Goal: Information Seeking & Learning: Learn about a topic

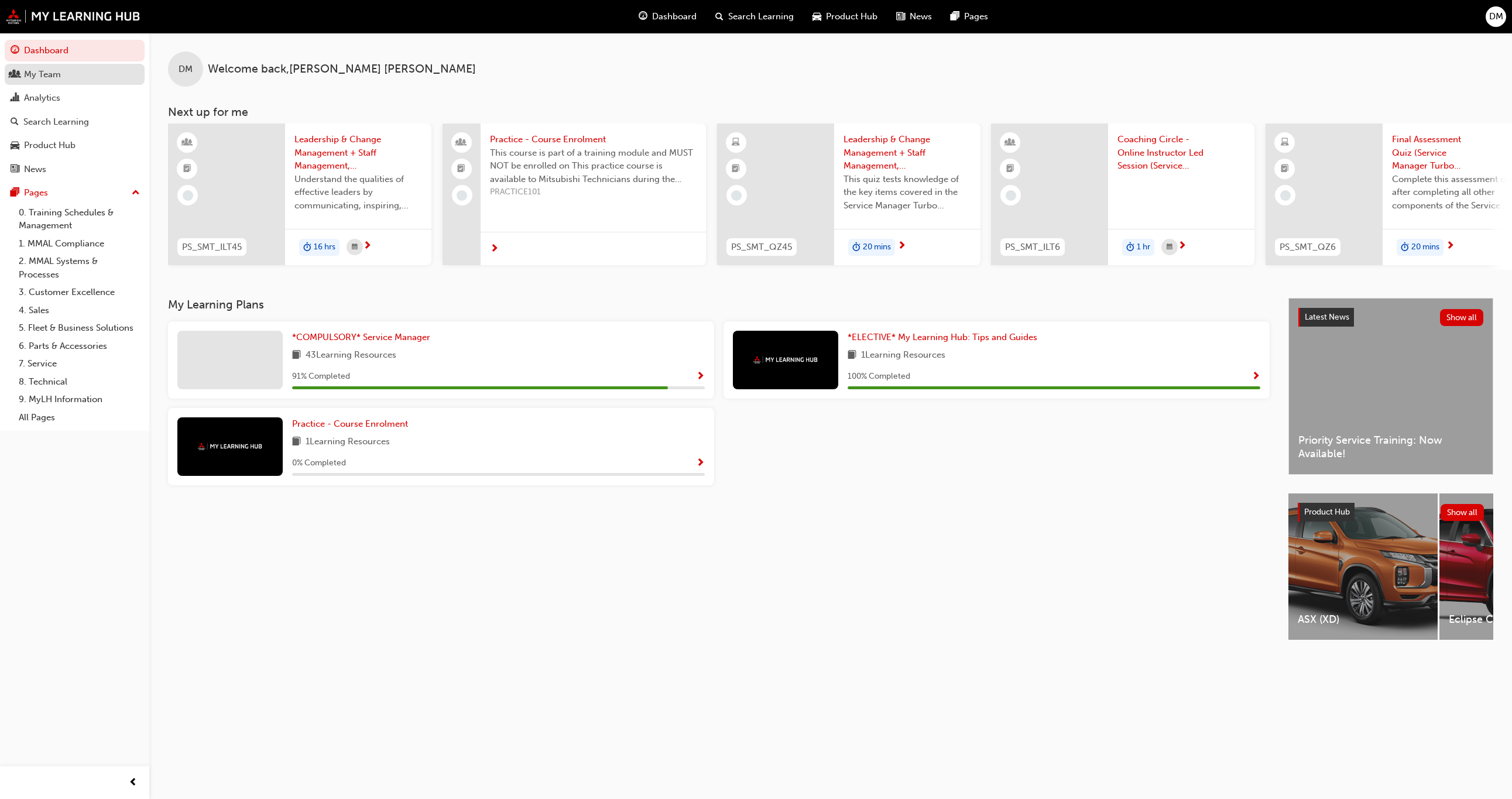
click at [36, 74] on div "My Team" at bounding box center [42, 75] width 37 height 13
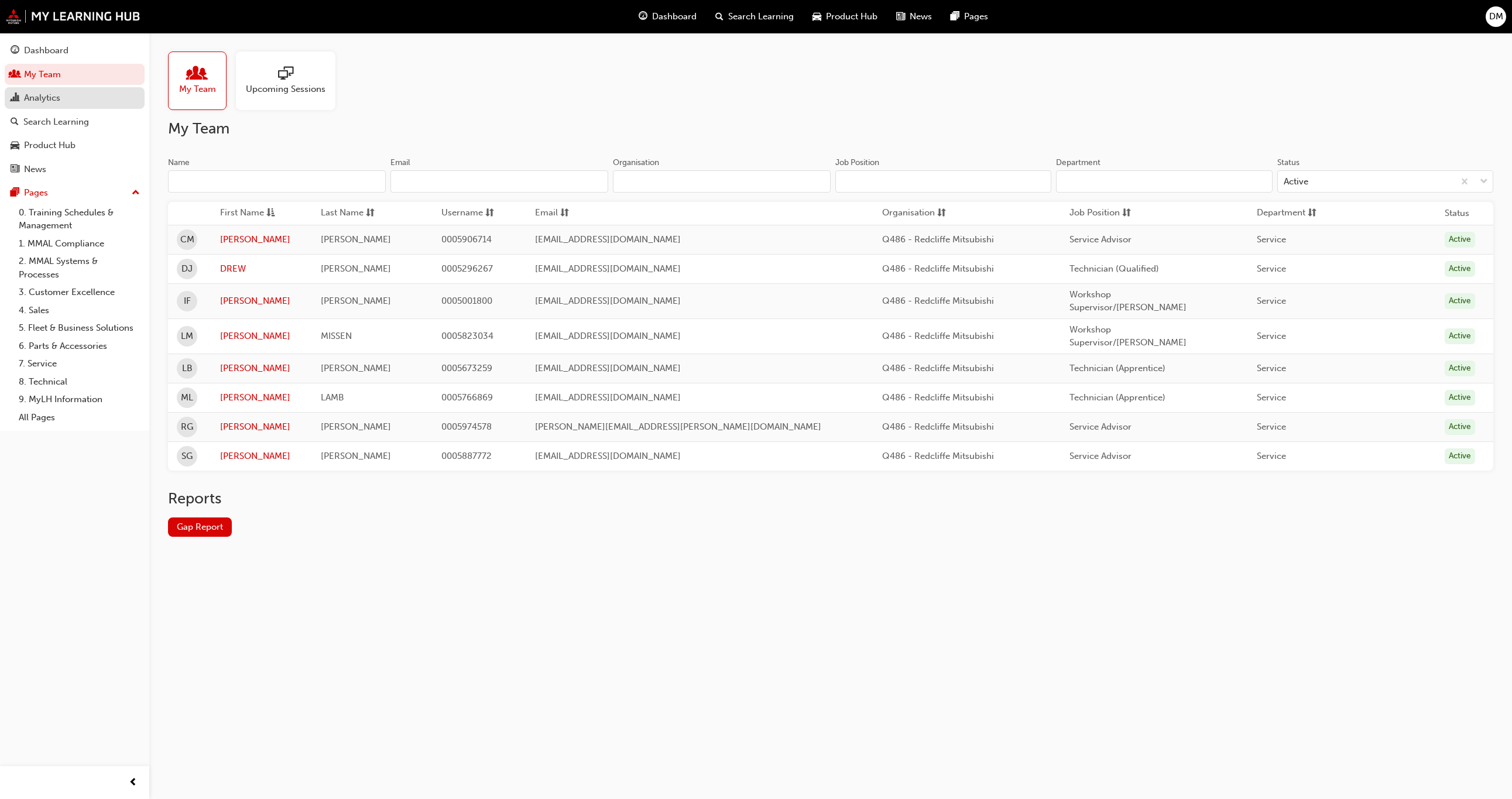
click at [70, 105] on div "Analytics" at bounding box center [75, 98] width 128 height 15
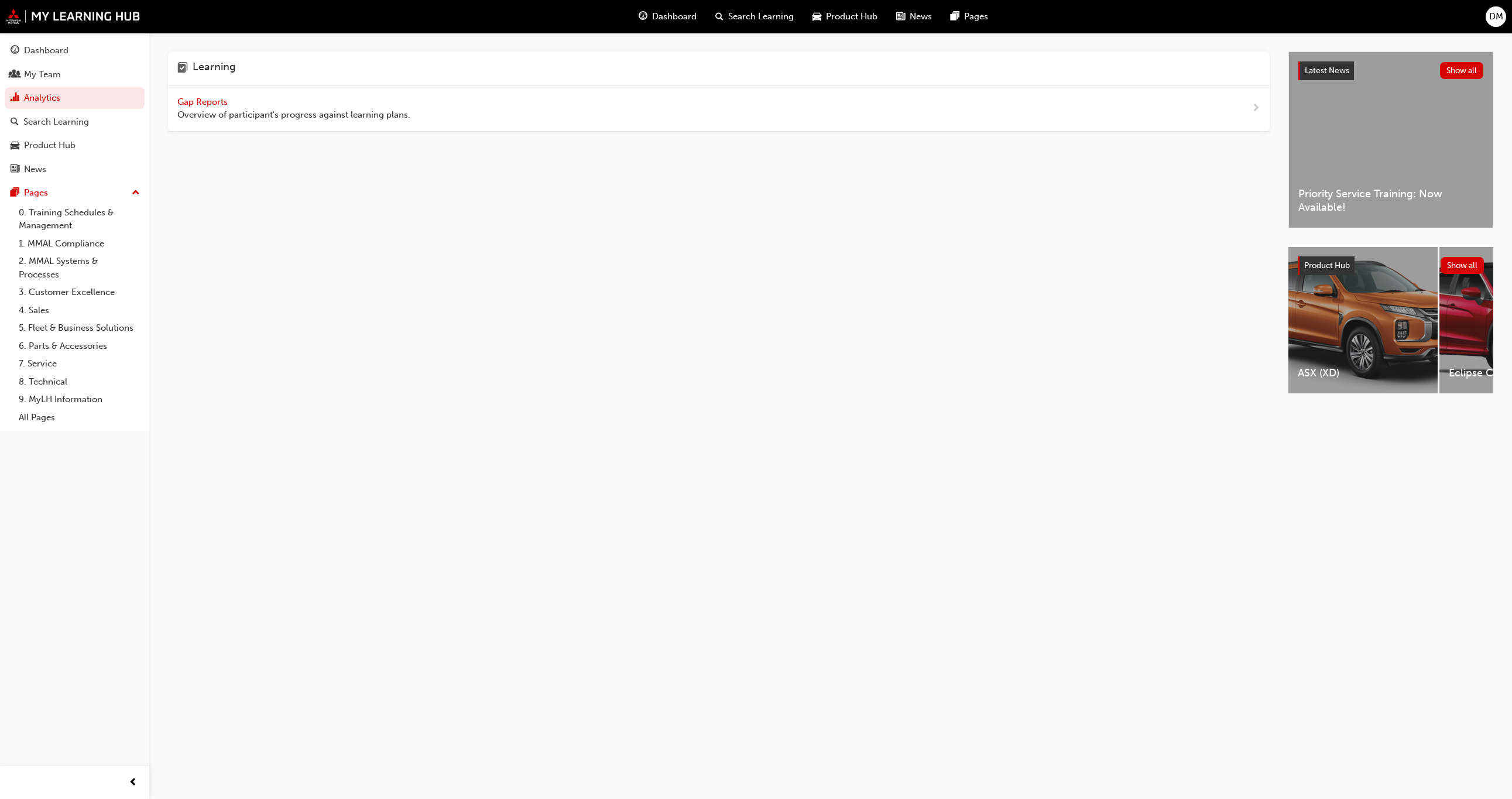
click at [207, 100] on span "Gap Reports" at bounding box center [204, 102] width 53 height 11
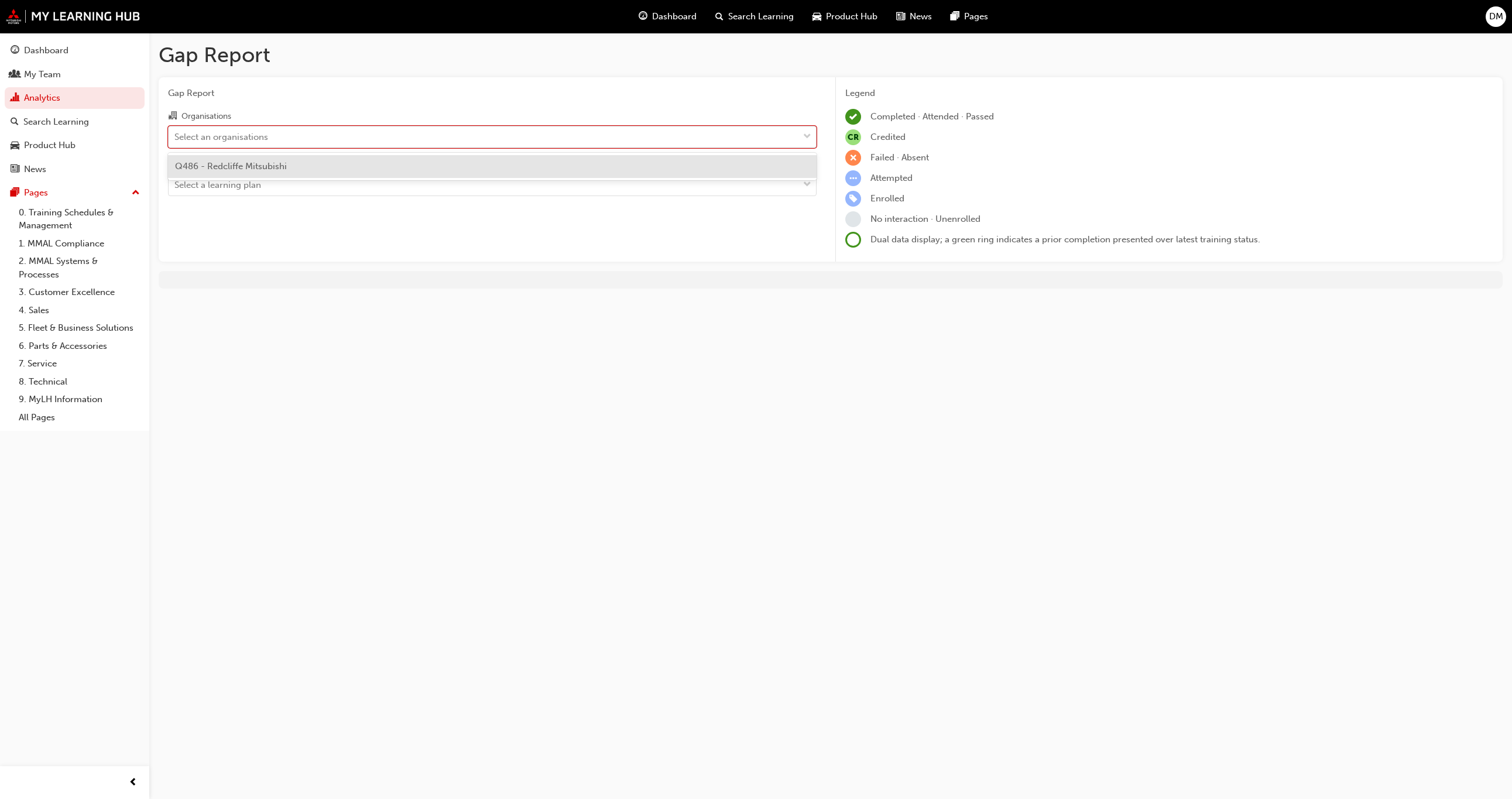
click at [302, 135] on div "Select an organisations" at bounding box center [483, 136] width 630 height 21
click at [176, 135] on input "Organisations option Q486 - Redcliffe Mitsubishi focused, 1 of 1. 1 result avai…" at bounding box center [175, 136] width 1 height 10
click at [301, 163] on div "Q486 - Redcliffe Mitsubishi" at bounding box center [492, 167] width 649 height 23
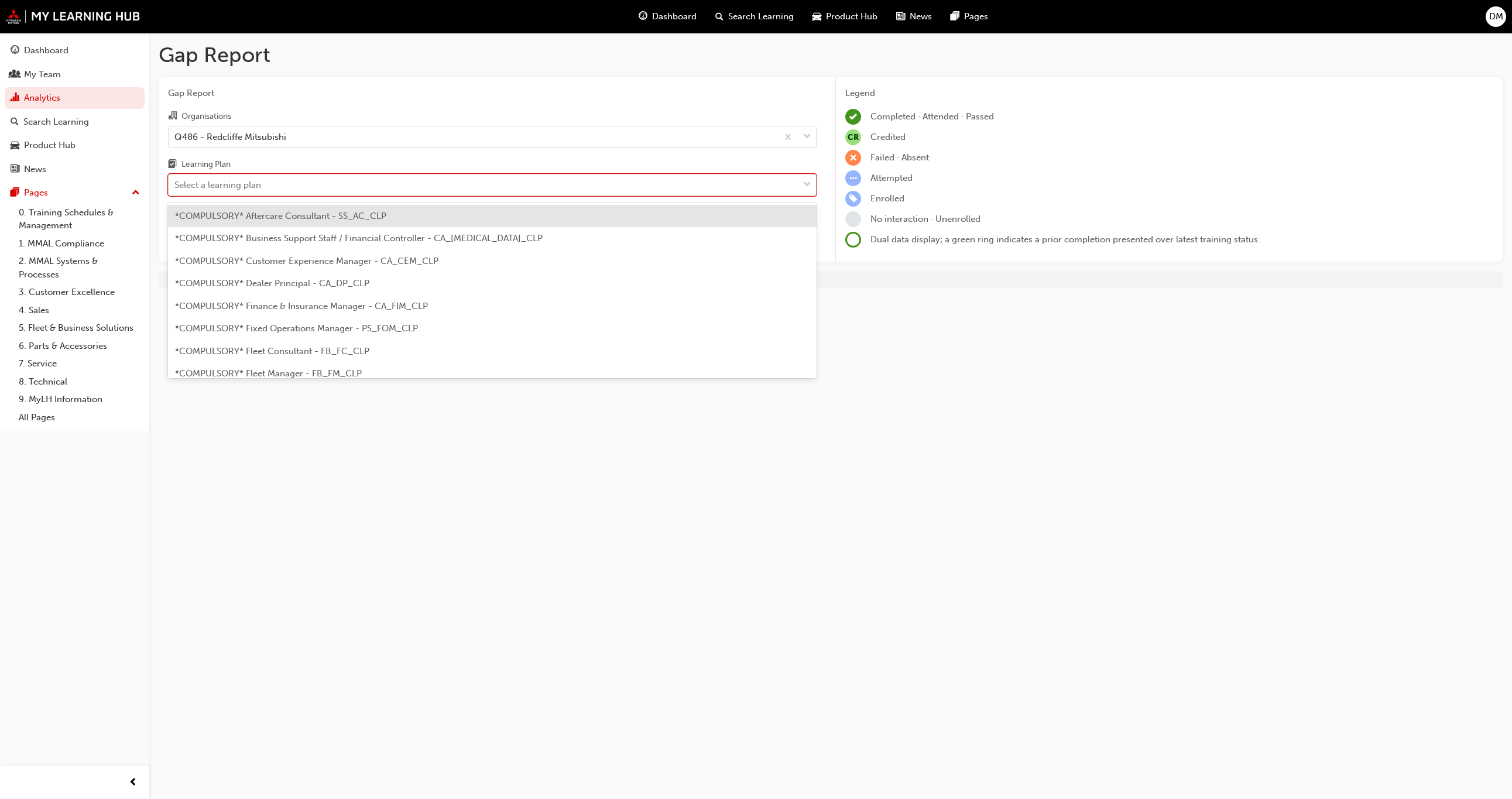
click at [305, 192] on div "Select a learning plan" at bounding box center [483, 185] width 630 height 21
click at [176, 190] on input "Learning Plan option *COMPULSORY* Aftercare Consultant - SS_AC_CLP focused, 1 o…" at bounding box center [175, 185] width 1 height 10
type input "TECH"
click at [360, 218] on span "*COMPULSORY* Technician - Learning Plan 1 - TC_TECH_CLP" at bounding box center [303, 216] width 257 height 11
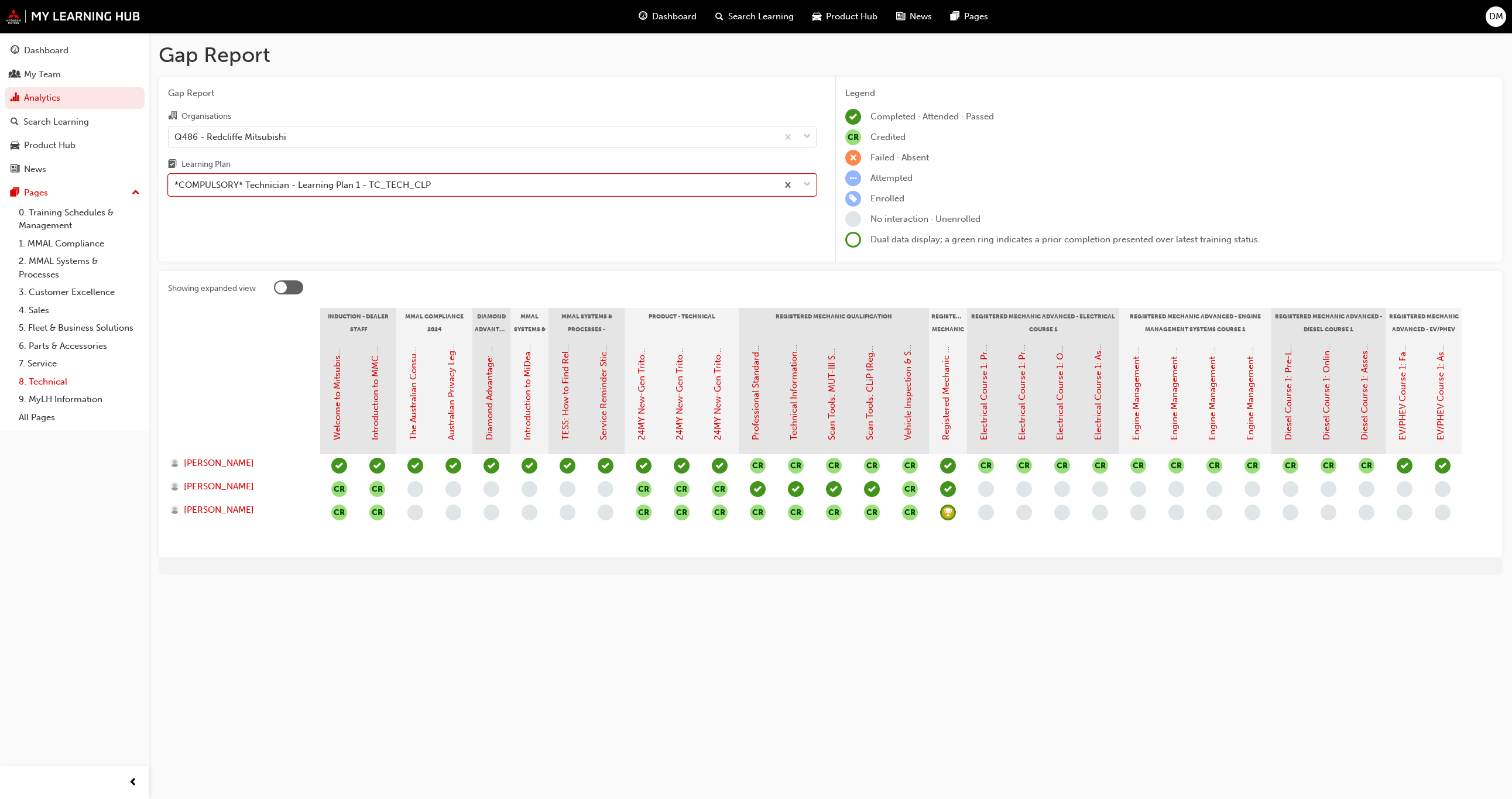
click at [46, 385] on link "8. Technical" at bounding box center [79, 382] width 130 height 18
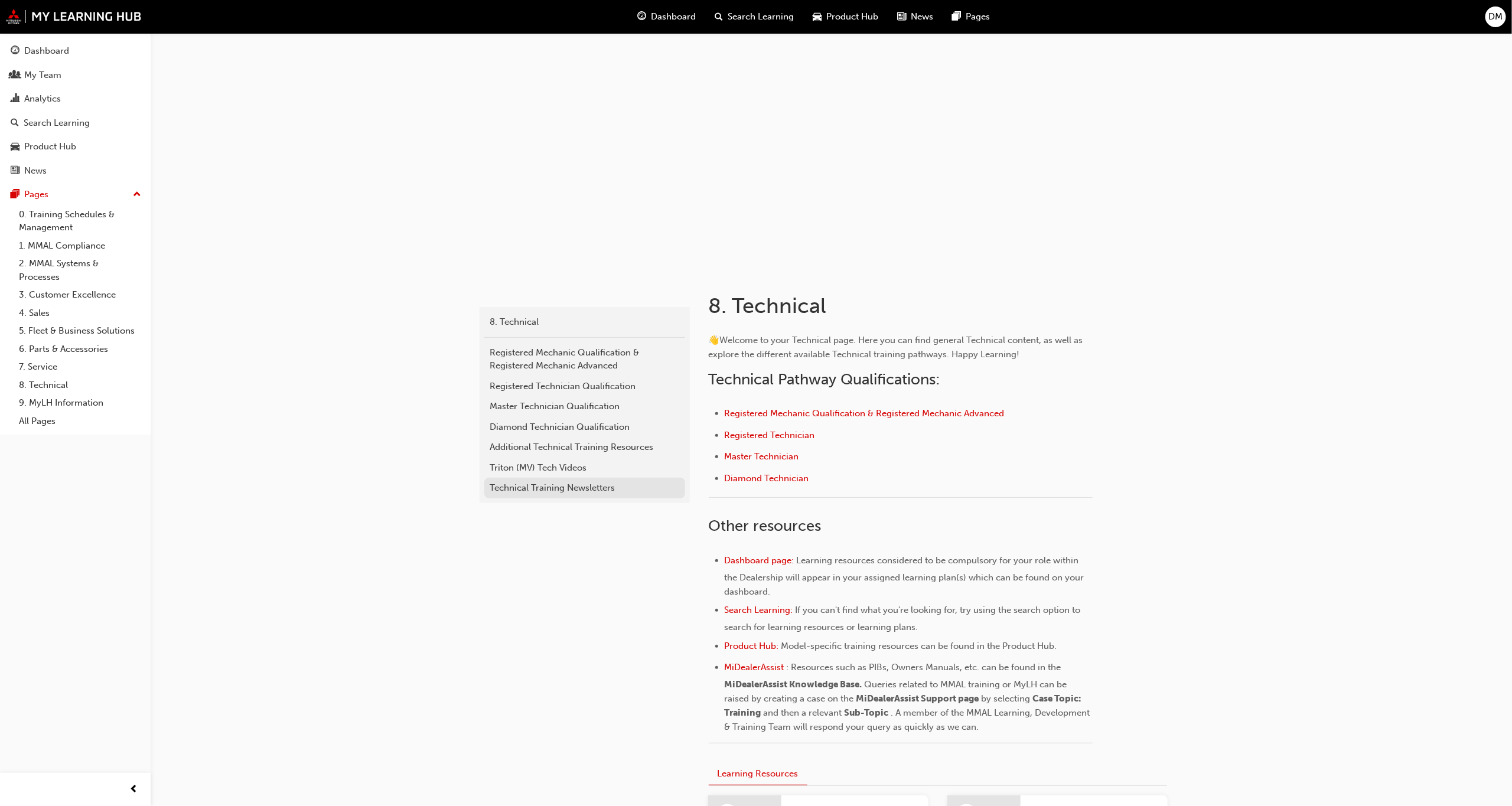
click at [551, 491] on div "Technical Training Newsletters" at bounding box center [585, 488] width 189 height 13
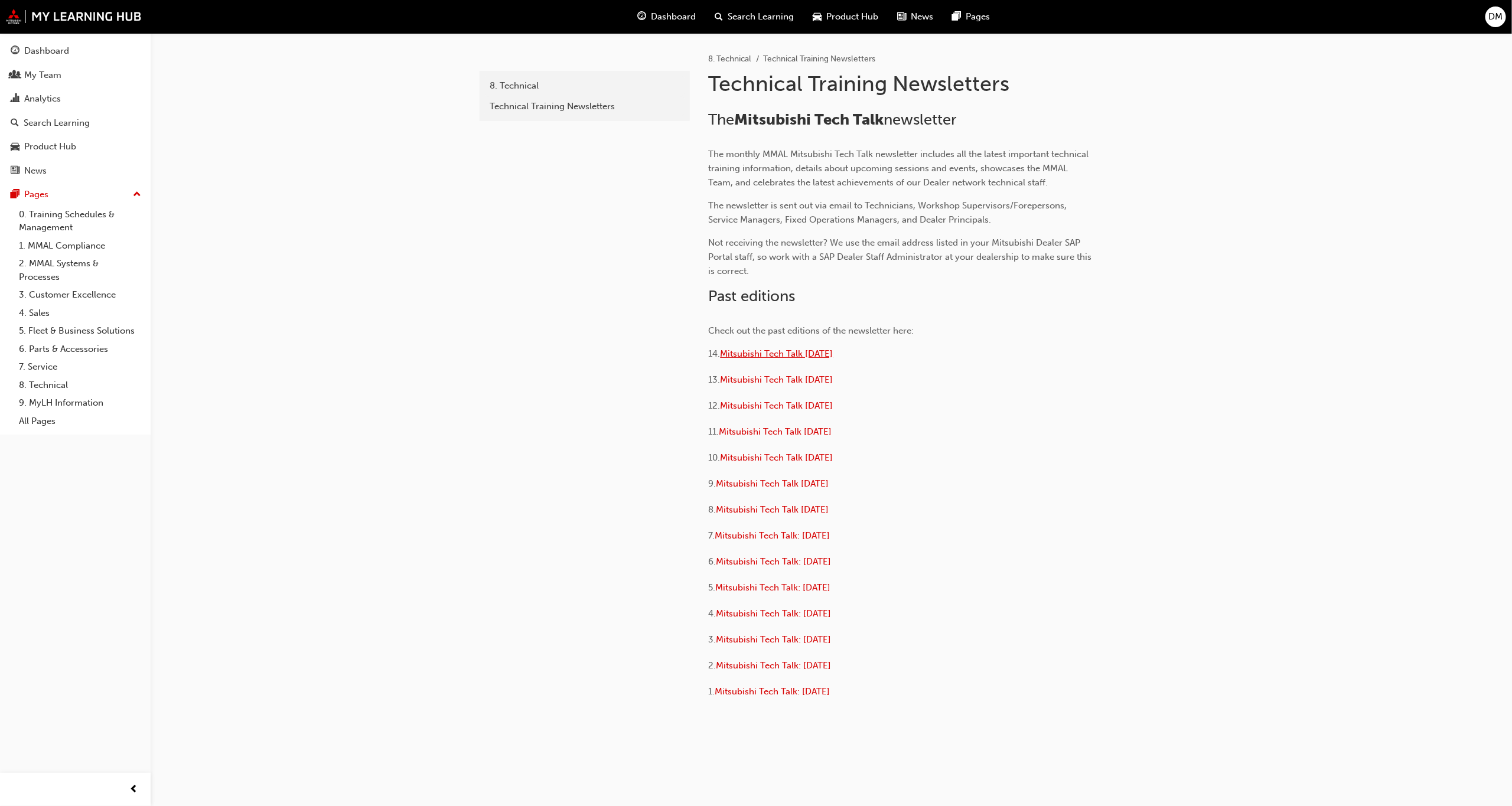
click at [805, 354] on span "Mitsubishi Tech Talk [DATE]" at bounding box center [777, 354] width 113 height 11
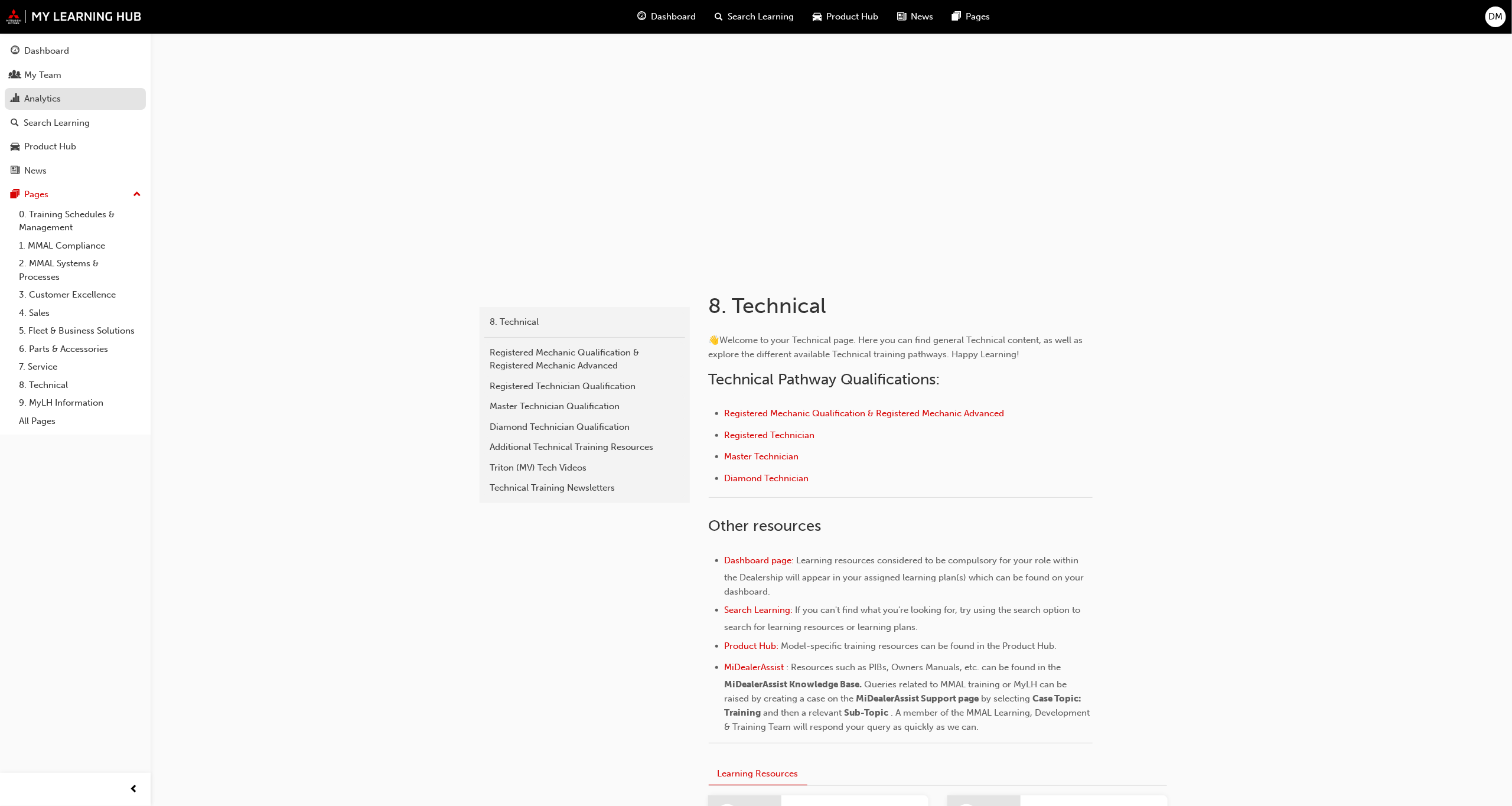
click at [39, 96] on div "Analytics" at bounding box center [42, 99] width 37 height 13
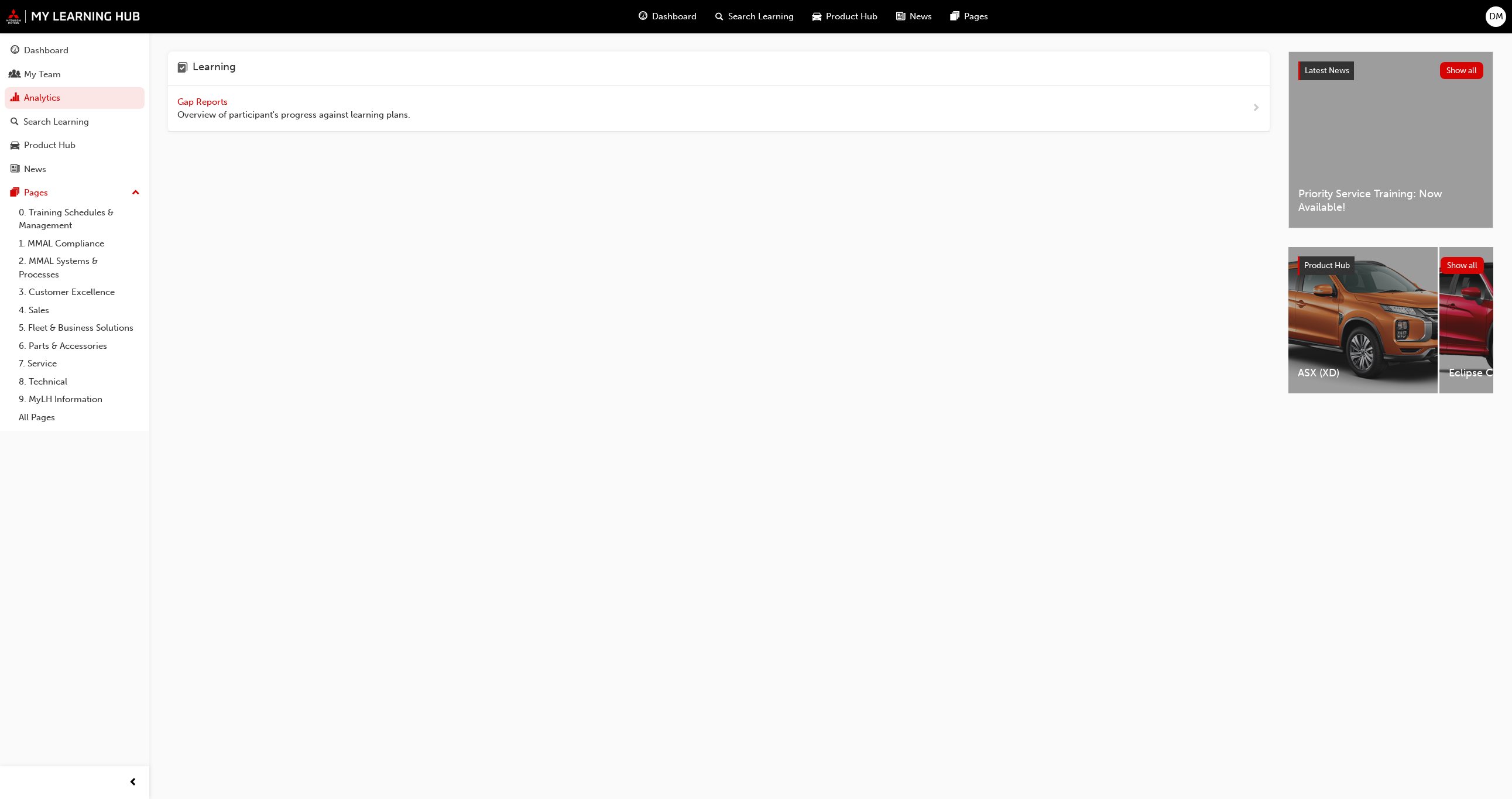
click at [184, 102] on span "Gap Reports" at bounding box center [204, 102] width 53 height 11
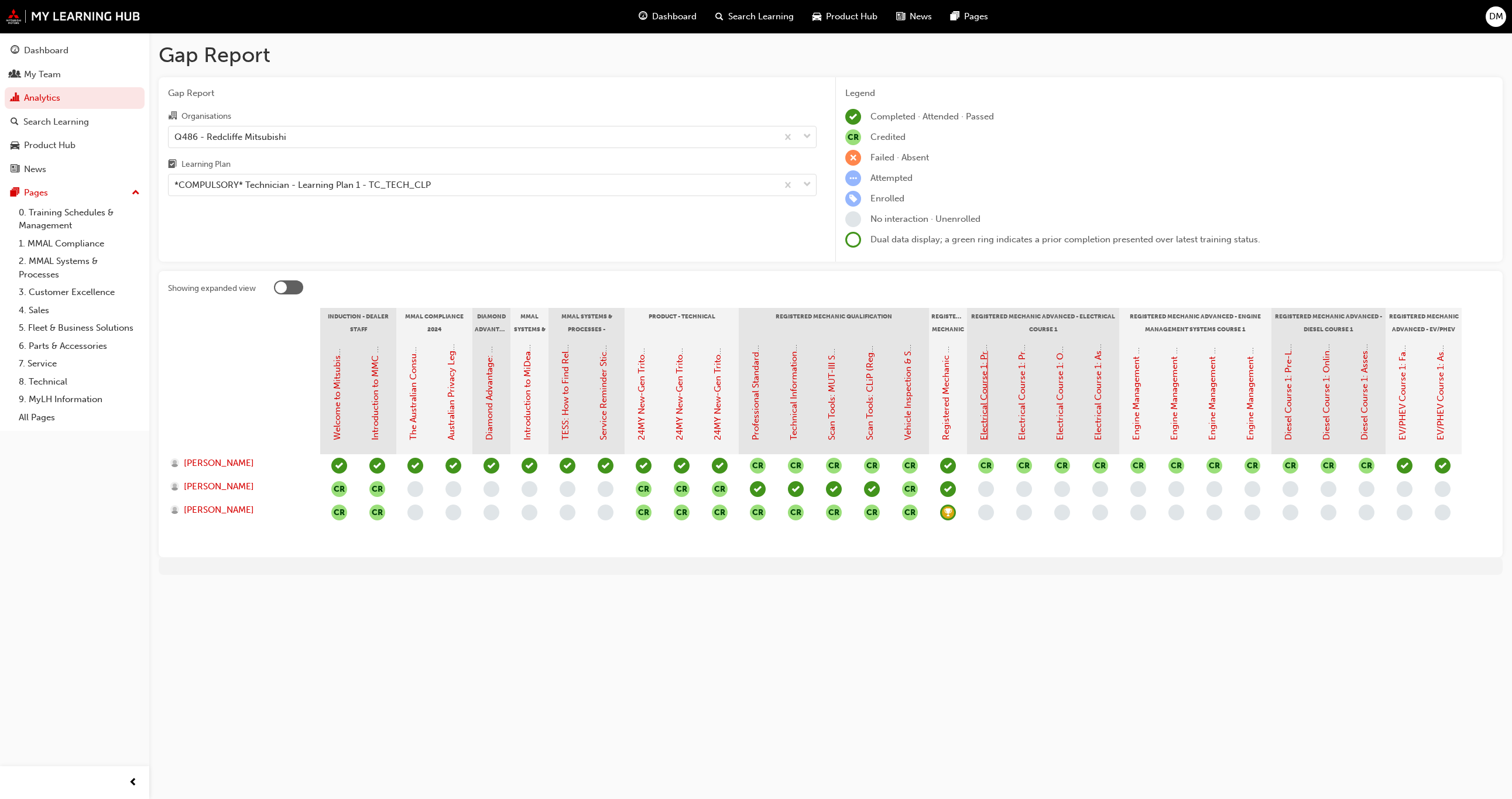
click at [983, 415] on link "Electrical Course 1: Pre-Learning Module 1 (Registered Mechanic Advanced)" at bounding box center [984, 286] width 11 height 308
click at [1095, 434] on link "Electrical Course 1: Assessment Quiz (Registered Mechanic Advanced)" at bounding box center [1098, 298] width 11 height 285
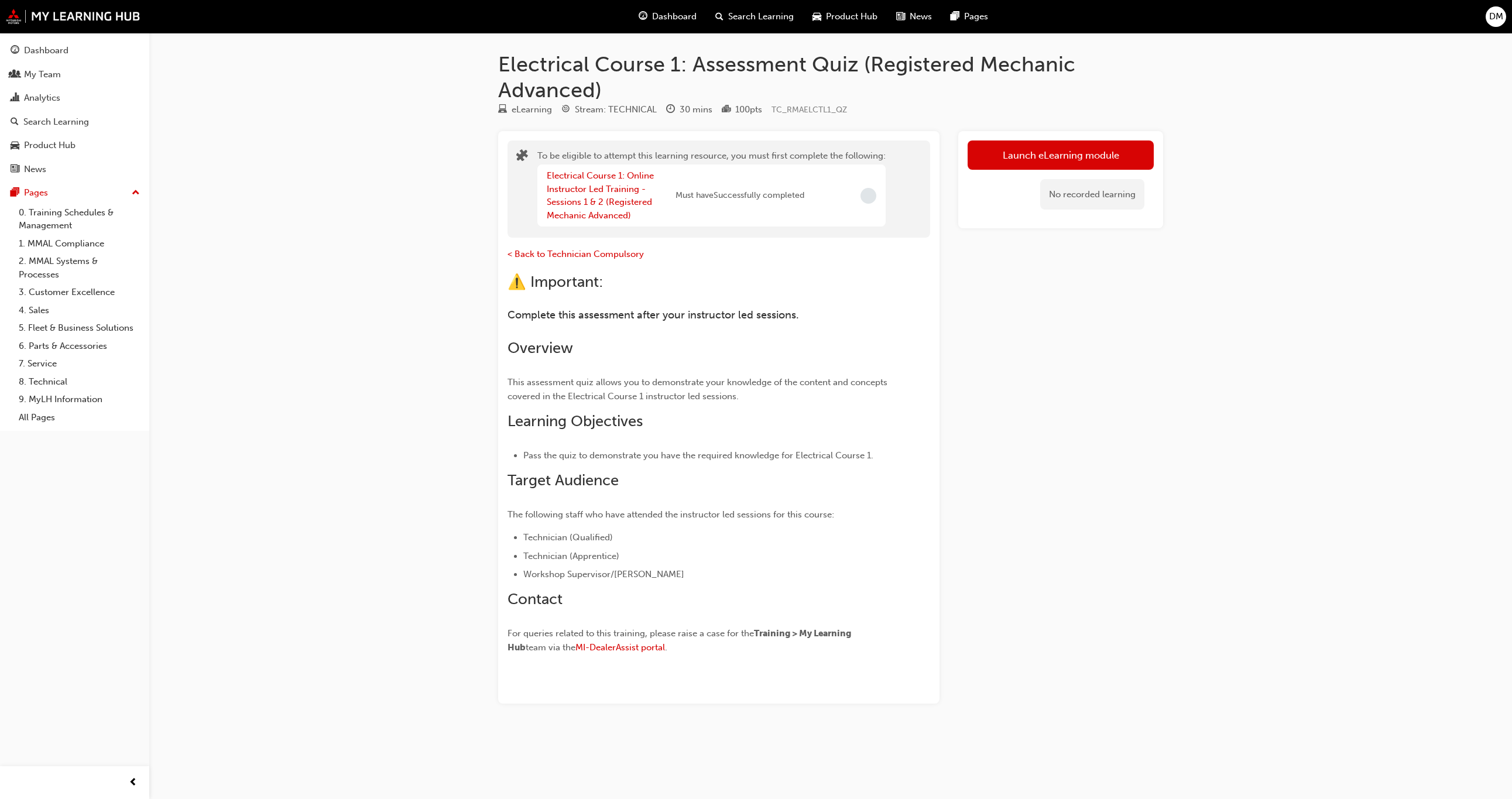
drag, startPoint x: 367, startPoint y: 298, endPoint x: 320, endPoint y: 292, distance: 47.4
click at [357, 299] on div "Electrical Course 1: Assessment Quiz (Registered Mechanic Advanced) eLearning S…" at bounding box center [756, 400] width 1512 height 799
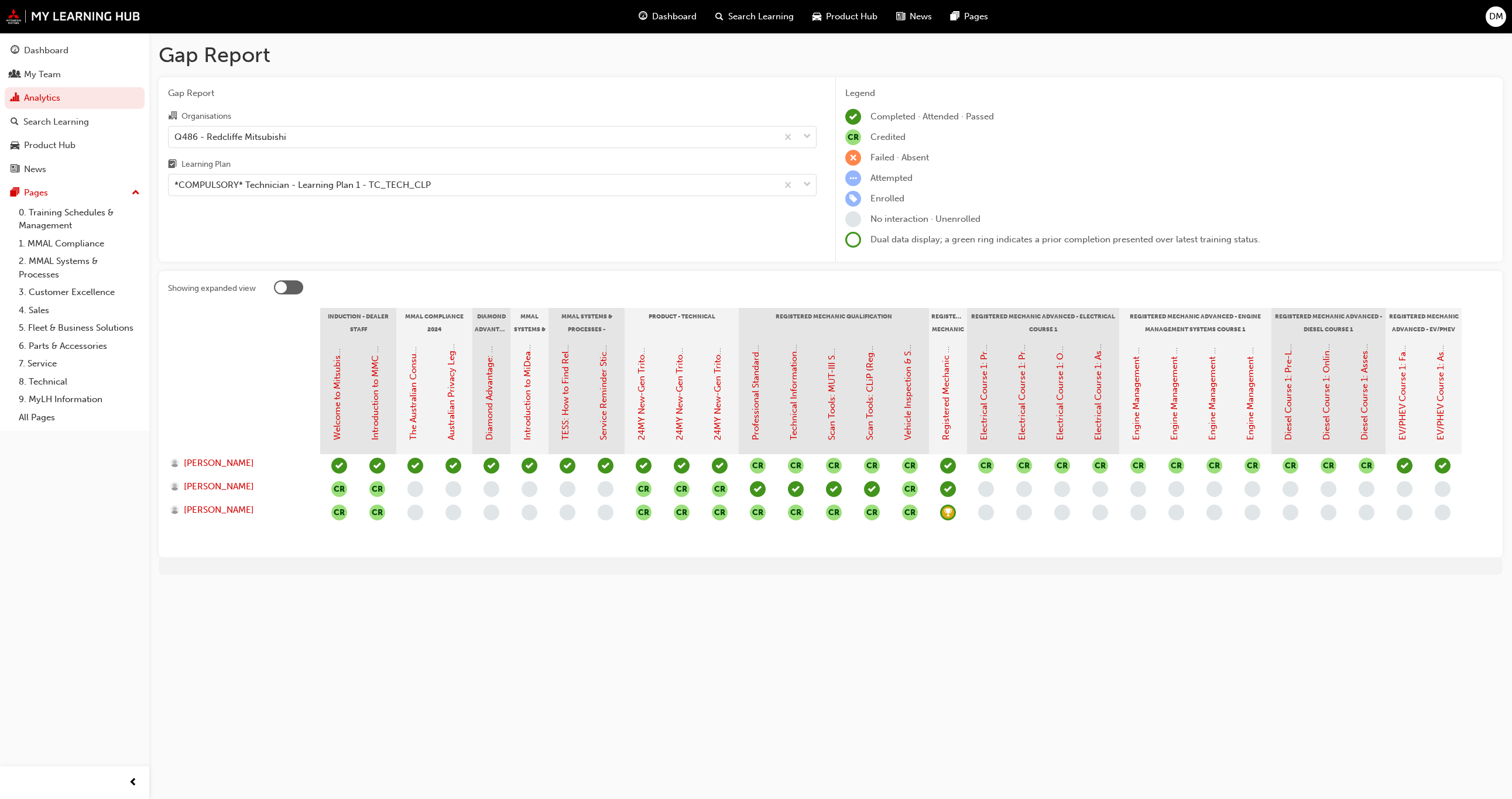
click at [1288, 491] on span "learningRecordVerb_NONE-icon" at bounding box center [1291, 489] width 16 height 16
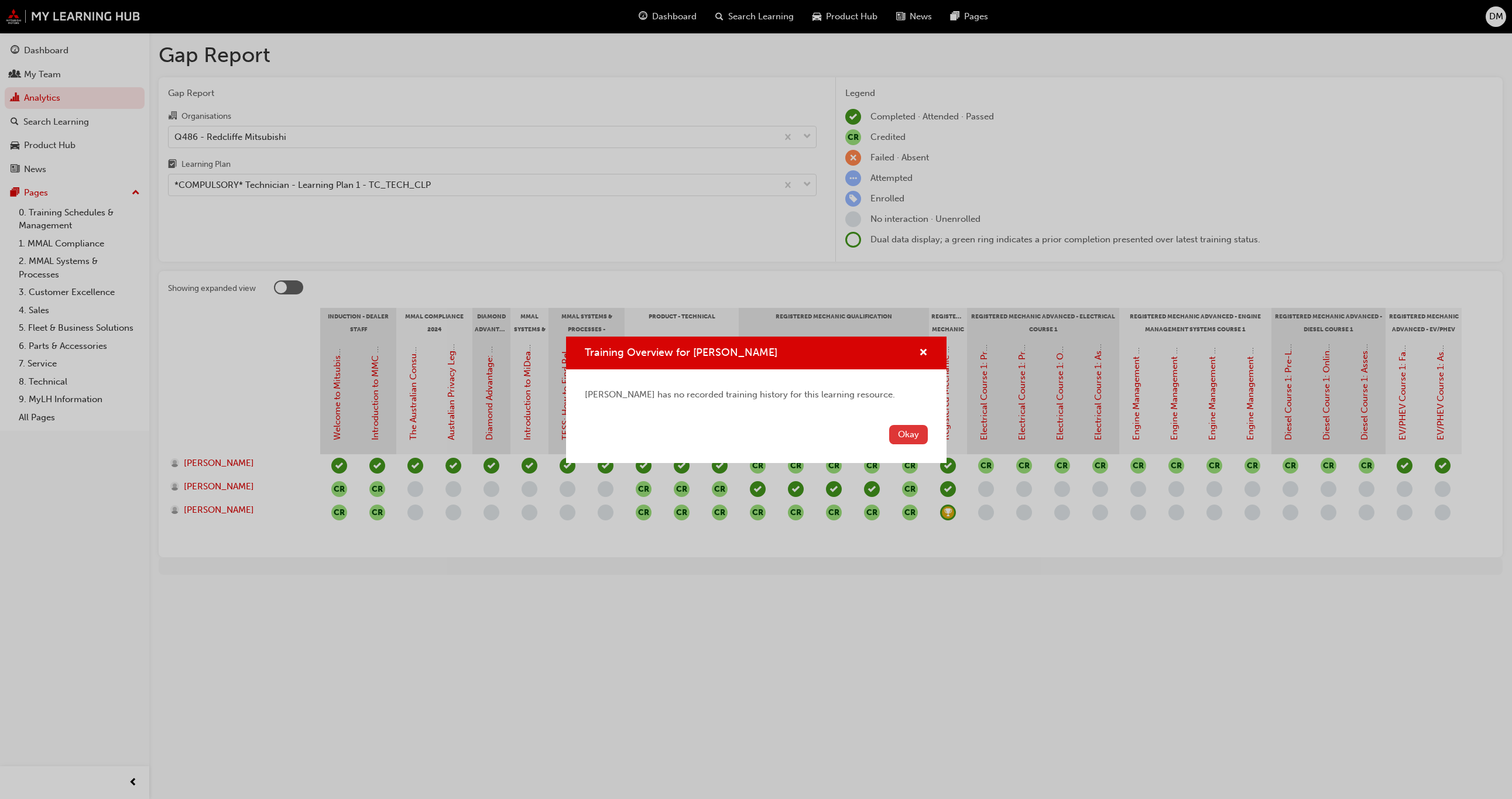
click at [899, 436] on button "Okay" at bounding box center [908, 435] width 38 height 19
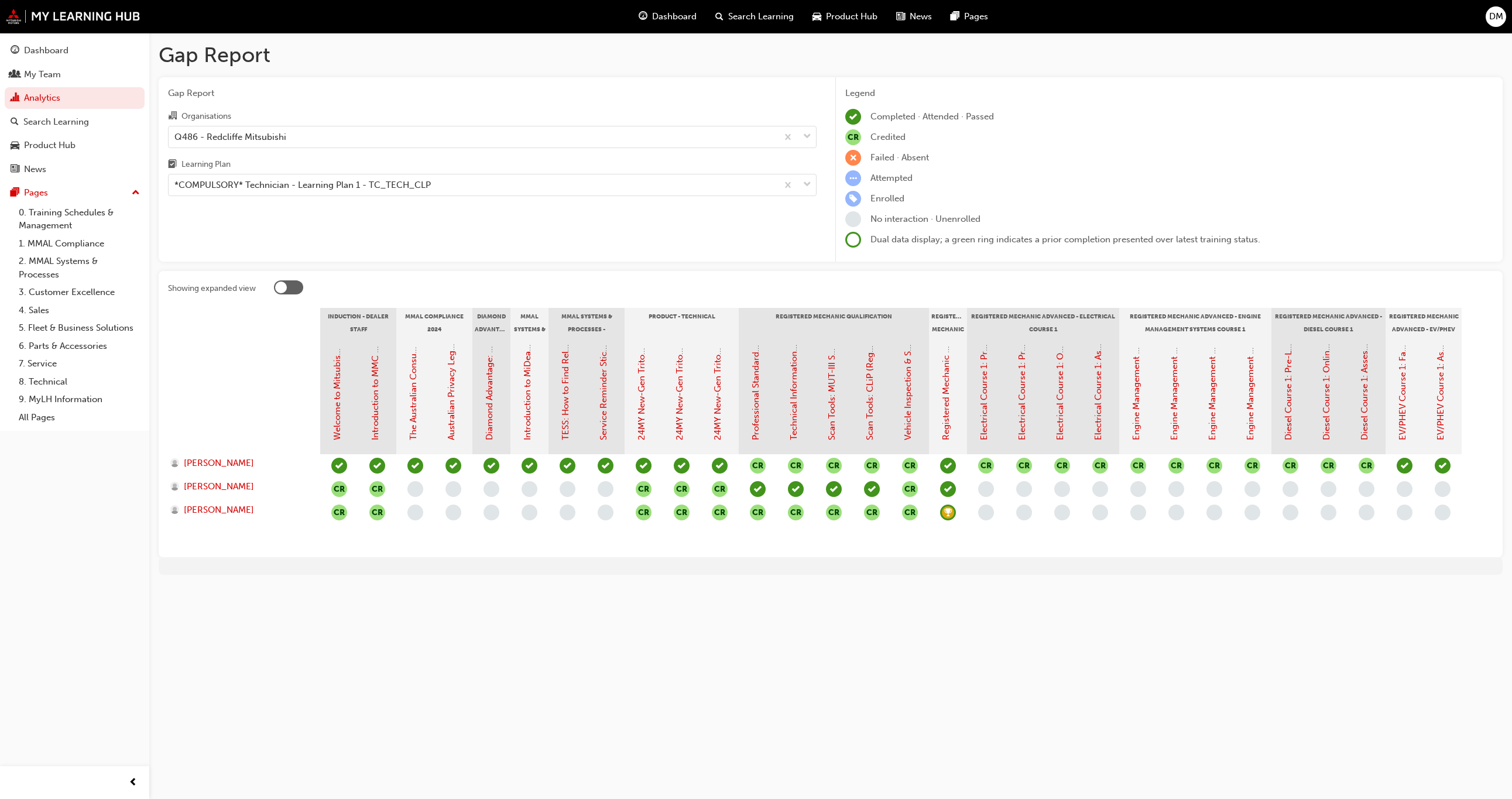
click at [1101, 492] on span "learningRecordVerb_NONE-icon" at bounding box center [1100, 489] width 16 height 16
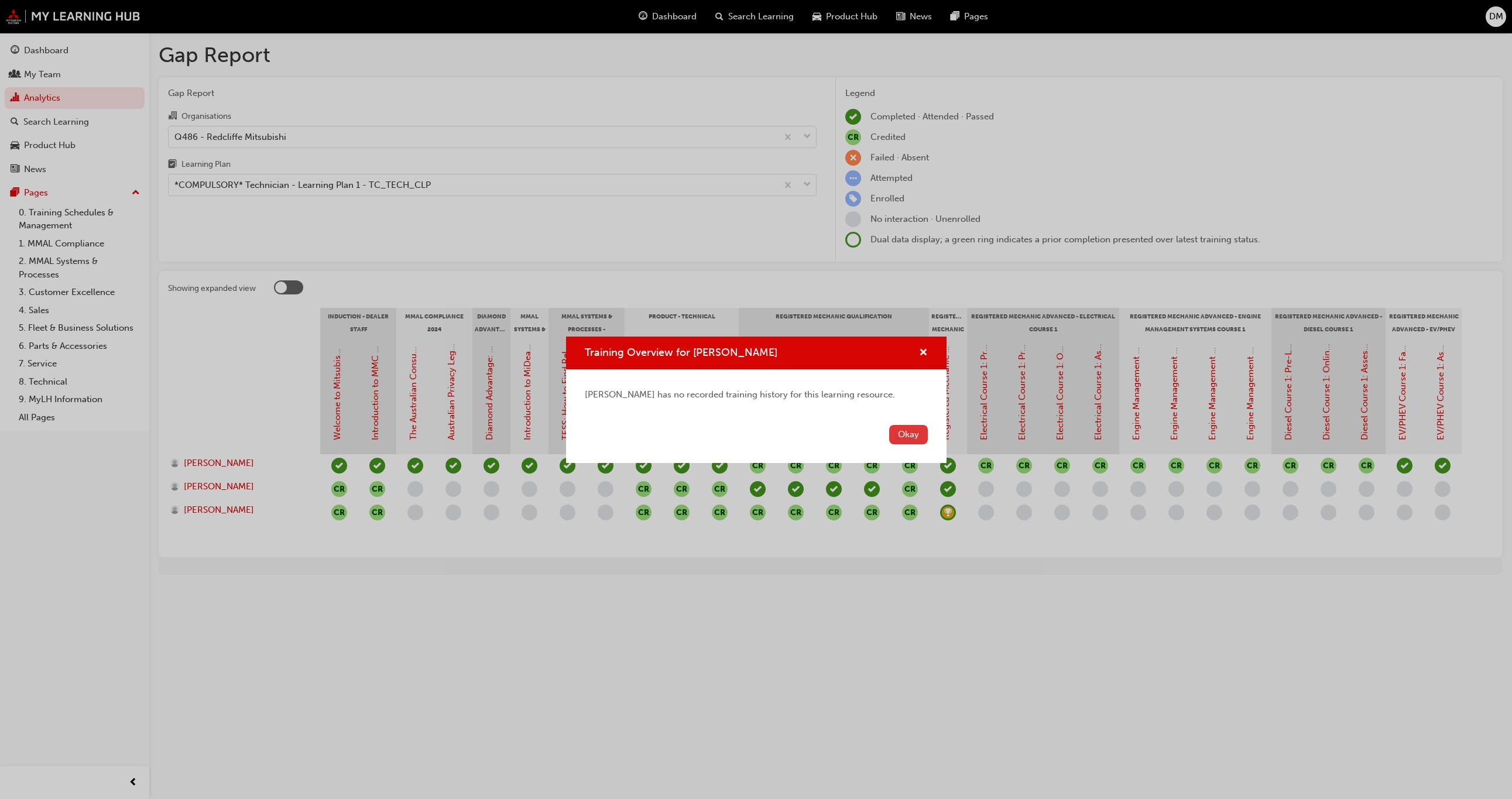
click at [908, 433] on button "Okay" at bounding box center [908, 435] width 38 height 19
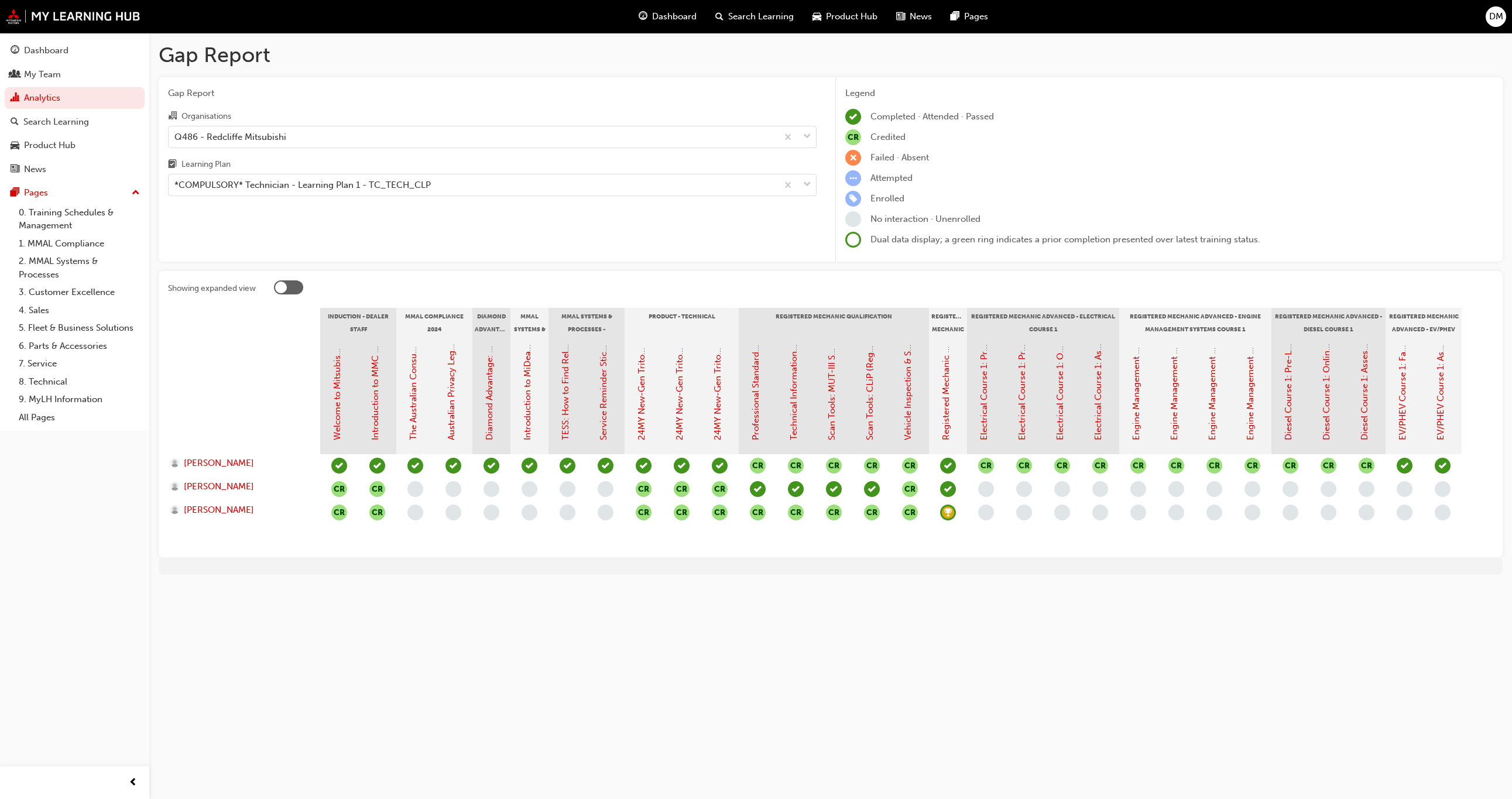
click at [986, 492] on span "learningRecordVerb_NONE-icon" at bounding box center [986, 489] width 16 height 16
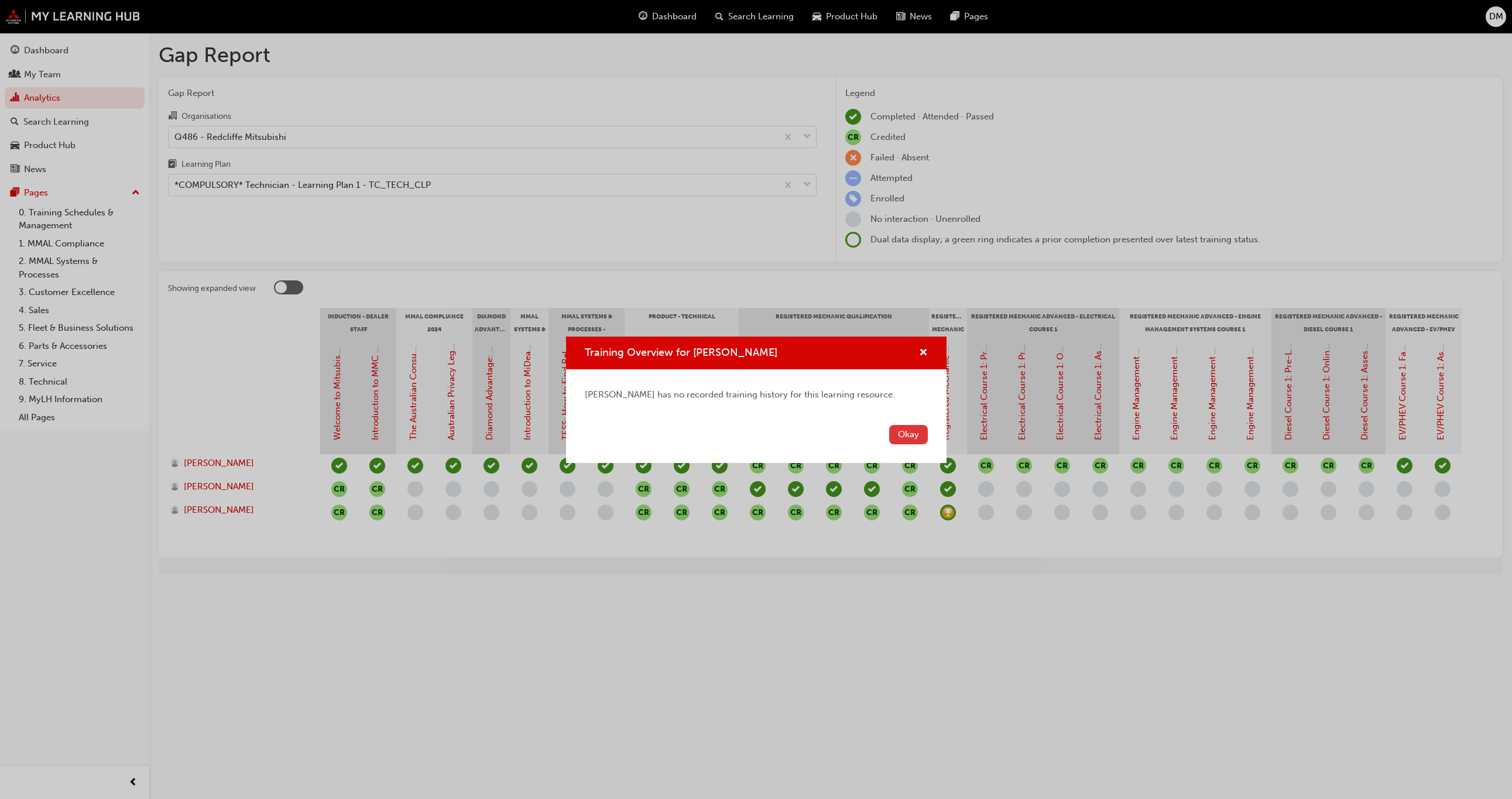
click at [897, 432] on button "Okay" at bounding box center [908, 435] width 38 height 19
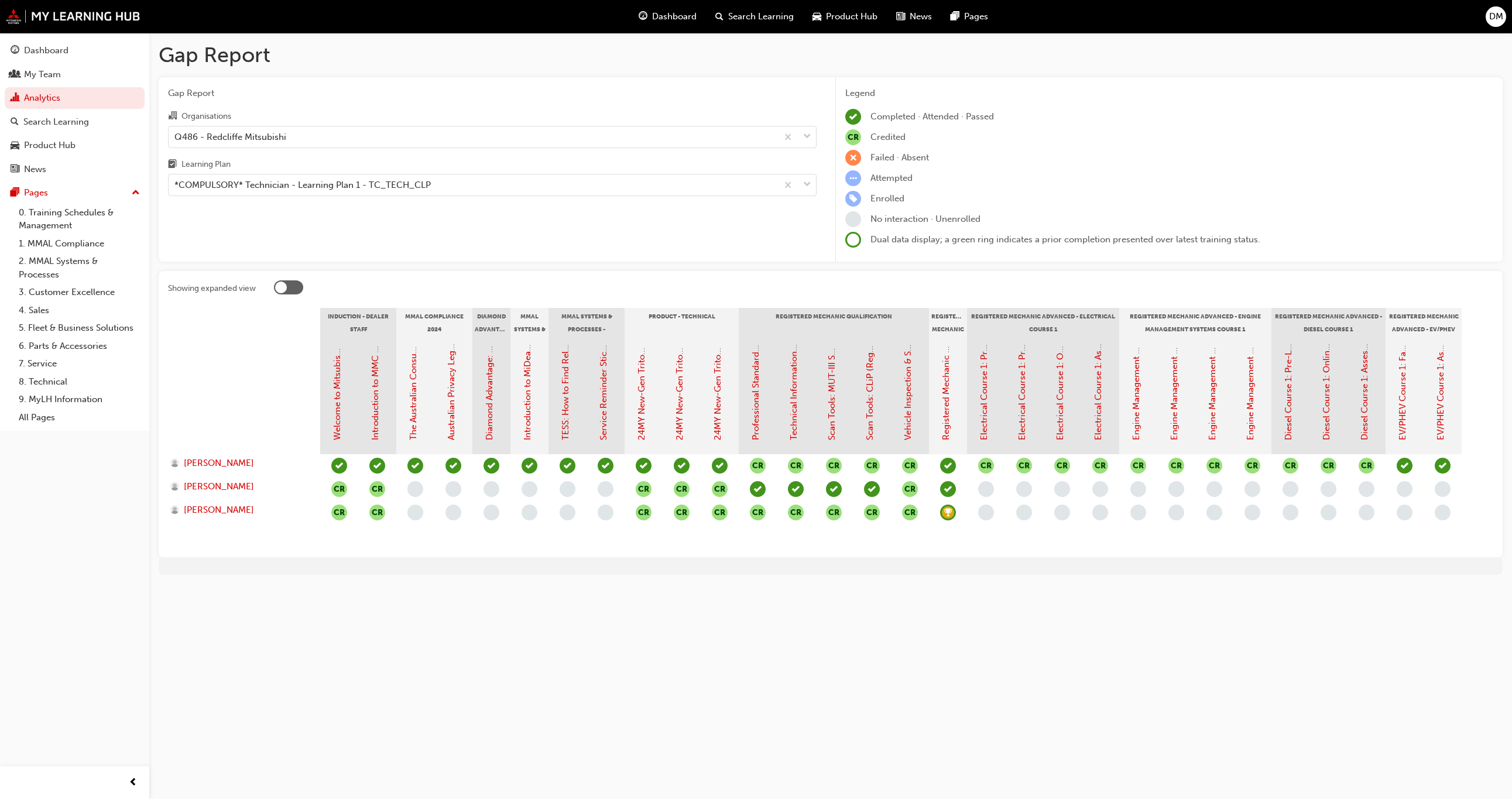
drag, startPoint x: 807, startPoint y: 613, endPoint x: 722, endPoint y: 538, distance: 113.4
click at [803, 613] on div "Gap Report Gap Report Organisations Q486 - Redcliffe Mitsubishi Learning Plan *…" at bounding box center [756, 400] width 1512 height 799
click at [296, 292] on div at bounding box center [288, 287] width 29 height 14
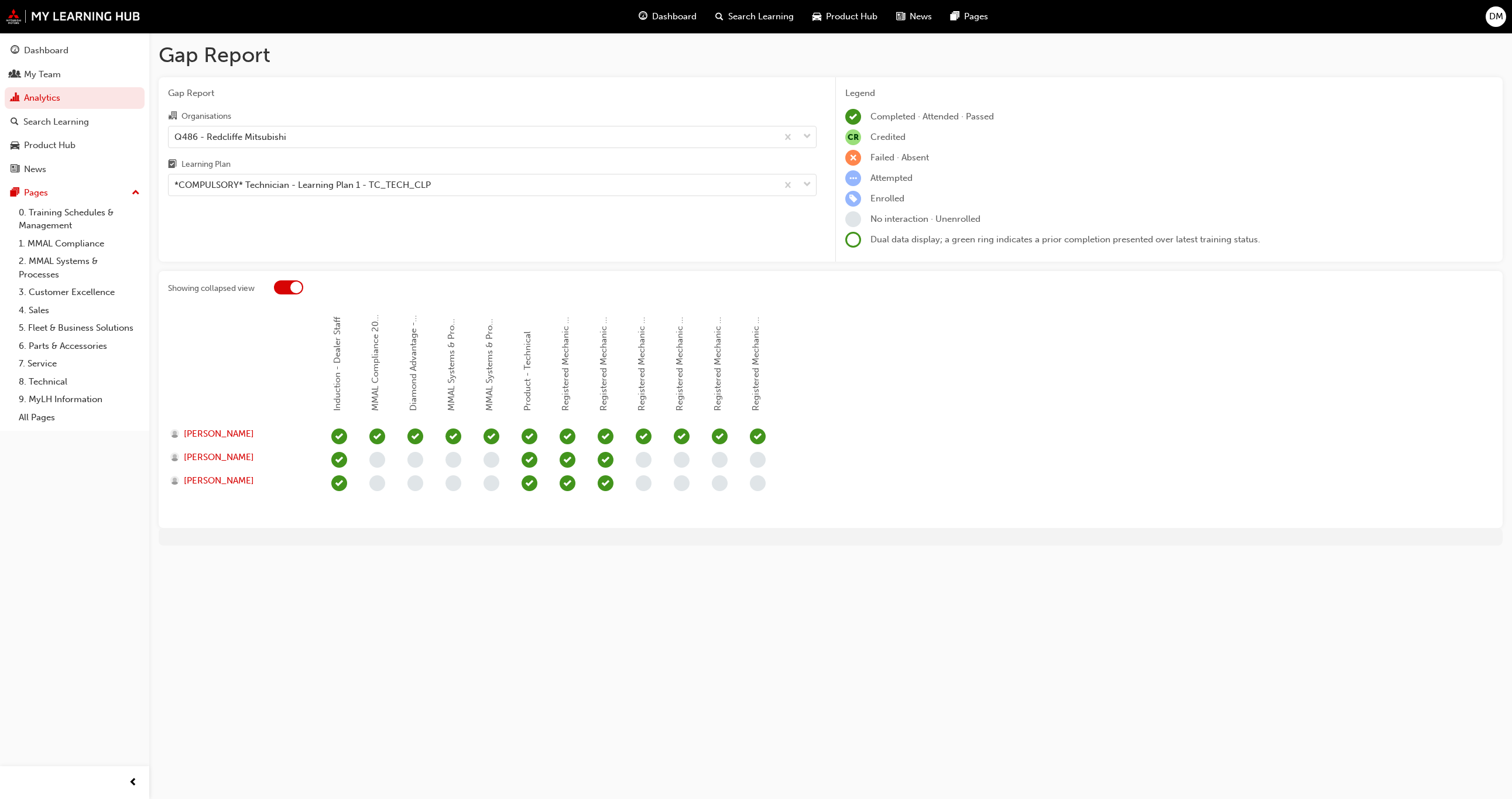
click at [294, 292] on div at bounding box center [296, 288] width 12 height 12
